Goal: Navigation & Orientation: Find specific page/section

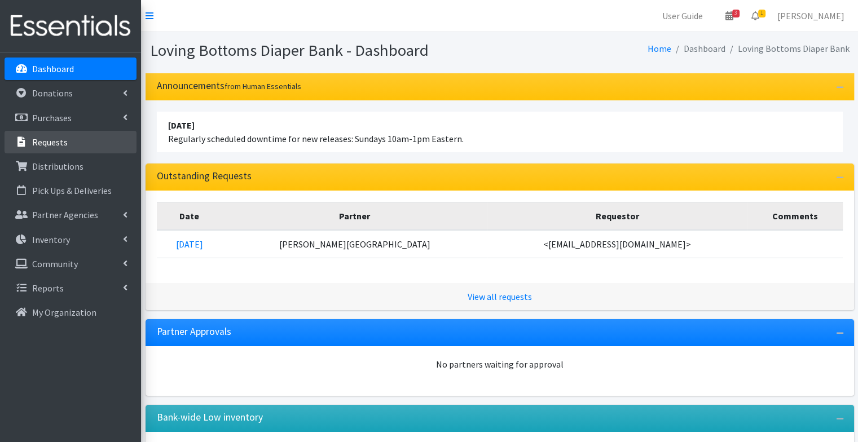
click at [42, 36] on p "Requests" at bounding box center [50, 142] width 36 height 11
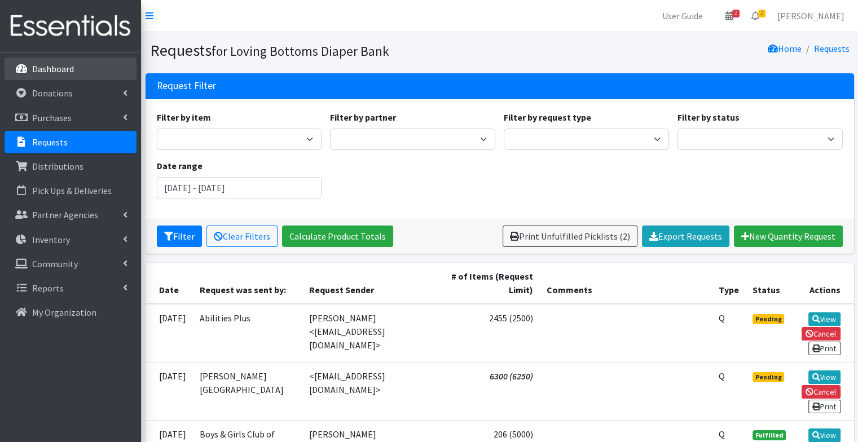
click at [94, 65] on link "Dashboard" at bounding box center [71, 69] width 132 height 23
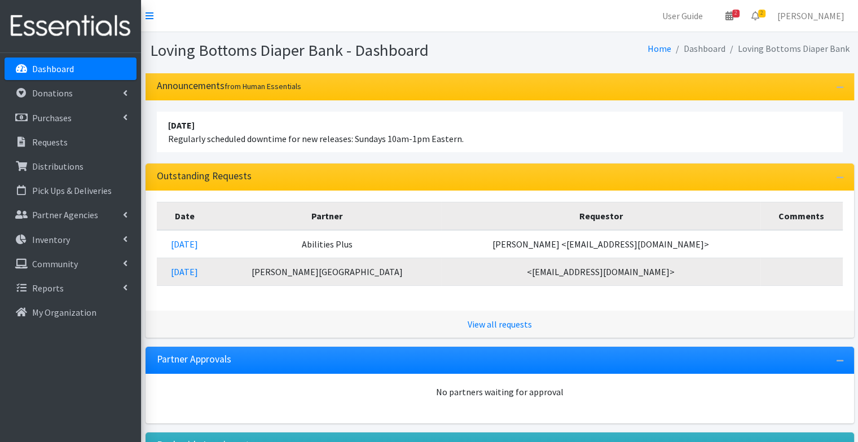
scroll to position [64, 0]
